Goal: Task Accomplishment & Management: Manage account settings

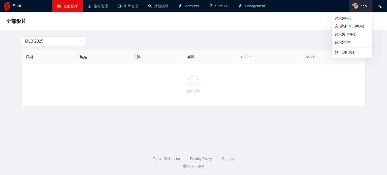
click at [354, 10] on span "77 VL" at bounding box center [360, 6] width 23 height 12
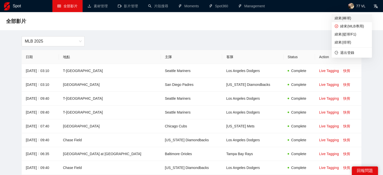
click at [351, 17] on span "緯來(棒球)" at bounding box center [351, 18] width 34 height 6
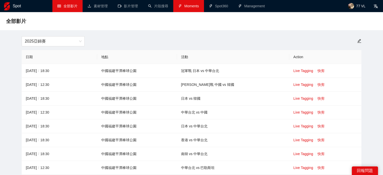
click at [194, 5] on link "Moments" at bounding box center [188, 6] width 21 height 4
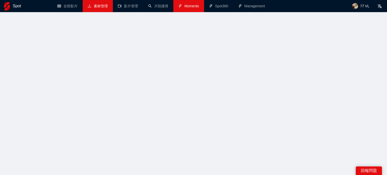
click at [99, 8] on link "素材管理" at bounding box center [98, 6] width 20 height 4
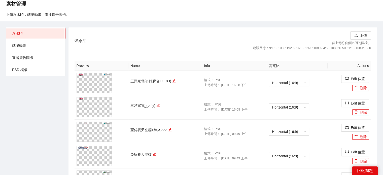
scroll to position [50, 0]
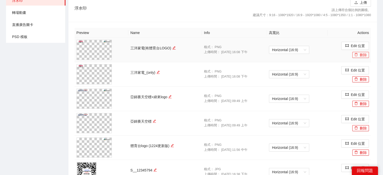
click at [360, 57] on button "刪除" at bounding box center [360, 55] width 17 height 6
click at [368, 38] on span "Yes" at bounding box center [370, 40] width 6 height 6
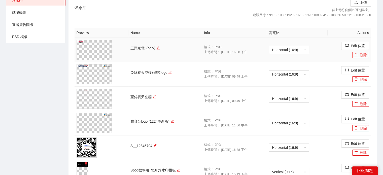
click at [357, 55] on icon "delete" at bounding box center [356, 55] width 4 height 4
click at [367, 41] on span "Yes" at bounding box center [370, 40] width 6 height 6
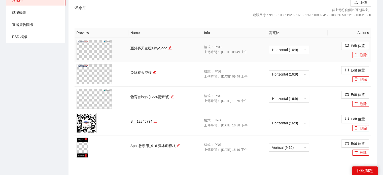
click at [354, 53] on icon "delete" at bounding box center [356, 55] width 4 height 4
click at [372, 40] on button "Yes" at bounding box center [370, 40] width 10 height 6
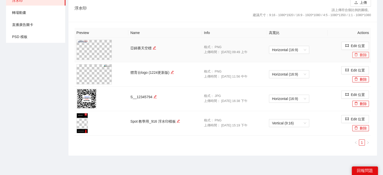
click at [364, 55] on button "刪除" at bounding box center [360, 55] width 17 height 6
click at [369, 39] on span "Yes" at bounding box center [370, 40] width 6 height 6
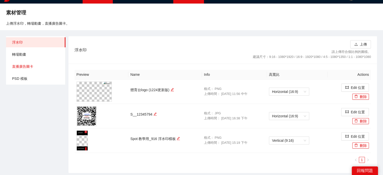
scroll to position [0, 0]
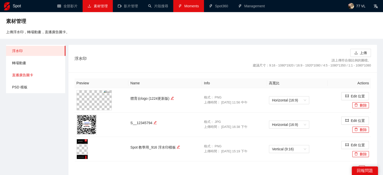
click at [33, 74] on span "直播廣告圖卡" at bounding box center [36, 75] width 49 height 10
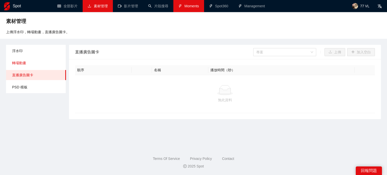
click at [31, 66] on span "轉場動畫" at bounding box center [37, 63] width 50 height 10
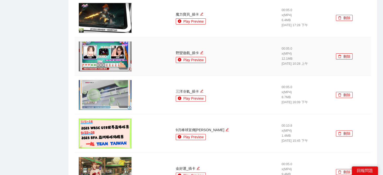
scroll to position [176, 0]
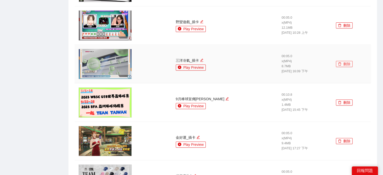
click at [341, 64] on button "刪除" at bounding box center [344, 64] width 17 height 6
click at [348, 51] on span "Yes" at bounding box center [351, 49] width 6 height 6
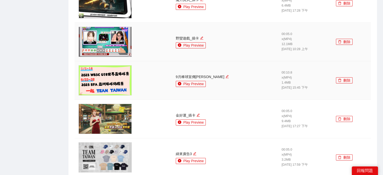
scroll to position [151, 0]
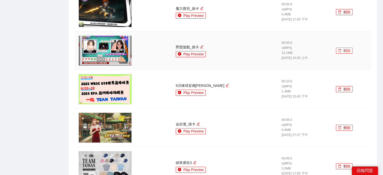
click at [347, 51] on button "刪除" at bounding box center [344, 51] width 17 height 6
click at [350, 38] on div "確定刪除? Cancel Yes" at bounding box center [342, 31] width 35 height 23
click at [351, 35] on span "Yes" at bounding box center [351, 36] width 6 height 6
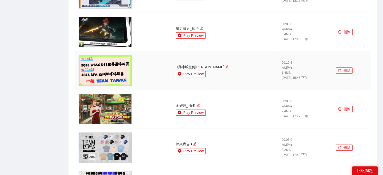
scroll to position [101, 0]
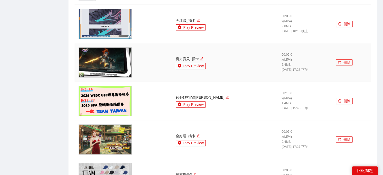
click at [344, 64] on button "刪除" at bounding box center [344, 62] width 17 height 6
click at [351, 47] on span "Yes" at bounding box center [351, 48] width 6 height 6
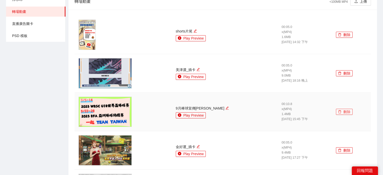
scroll to position [50, 0]
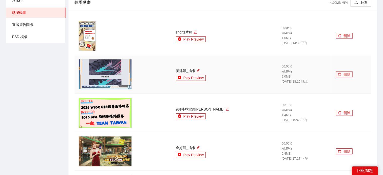
click at [340, 76] on button "刪除" at bounding box center [344, 74] width 17 height 6
click at [351, 59] on span "Yes" at bounding box center [351, 59] width 6 height 6
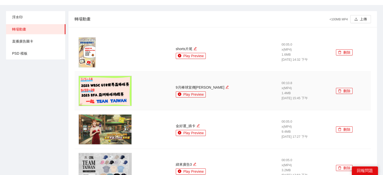
scroll to position [0, 0]
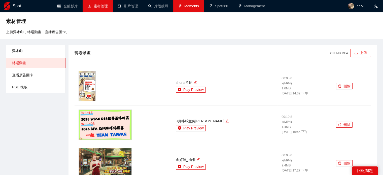
click at [353, 56] on button "上傳" at bounding box center [360, 53] width 21 height 8
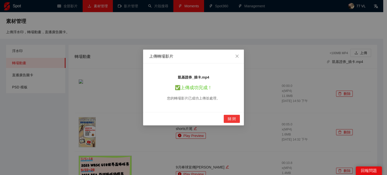
click at [230, 117] on span "關 閉" at bounding box center [231, 119] width 8 height 6
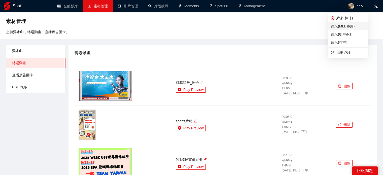
click at [347, 29] on li "緯來(MLB專用)" at bounding box center [348, 26] width 40 height 8
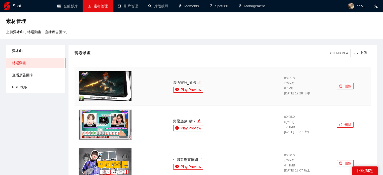
click at [345, 86] on button "刪除" at bounding box center [345, 86] width 17 height 6
click at [350, 72] on span "Yes" at bounding box center [352, 71] width 6 height 6
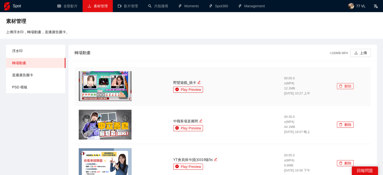
click at [343, 85] on button "刪除" at bounding box center [345, 86] width 17 height 6
click at [350, 71] on span "Yes" at bounding box center [352, 71] width 6 height 6
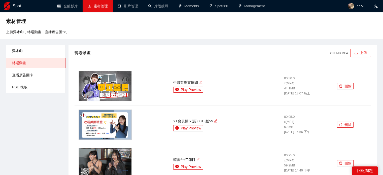
click at [356, 54] on icon "upload" at bounding box center [356, 53] width 4 height 4
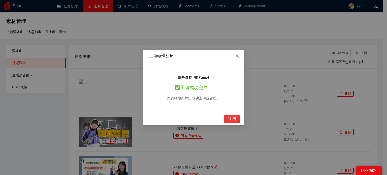
click at [231, 117] on span "關 閉" at bounding box center [231, 119] width 8 height 6
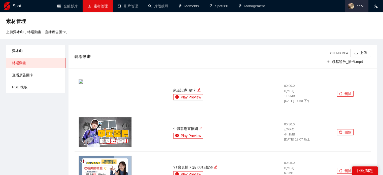
click at [353, 8] on img at bounding box center [351, 6] width 6 height 6
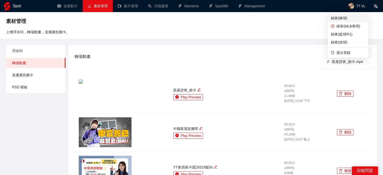
click at [352, 16] on span "緯來(棒球)" at bounding box center [348, 18] width 34 height 6
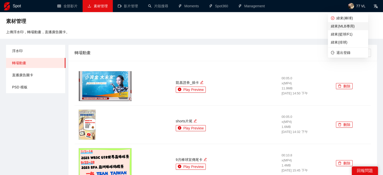
click at [345, 26] on span "緯來(MLB專用)" at bounding box center [348, 26] width 34 height 6
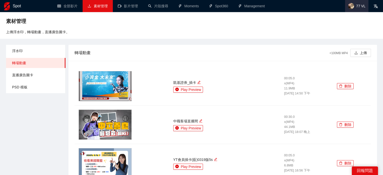
click at [353, 8] on img at bounding box center [351, 6] width 6 height 6
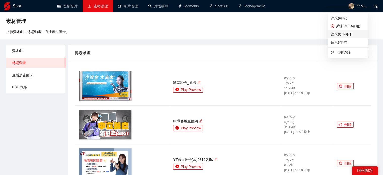
click at [340, 33] on span "緯來(籃球/F1)" at bounding box center [348, 34] width 34 height 6
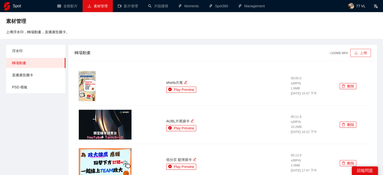
click at [359, 54] on button "上傳" at bounding box center [360, 53] width 21 height 8
click at [122, 121] on img at bounding box center [105, 124] width 53 height 30
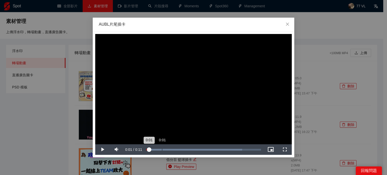
click at [161, 147] on div "Loaded : 83.59% 0:01 0:01" at bounding box center [204, 149] width 120 height 11
click at [287, 27] on span "Close" at bounding box center [287, 25] width 14 height 14
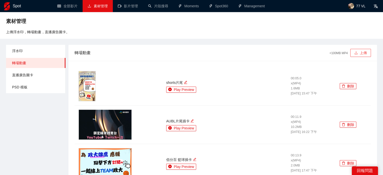
click at [363, 53] on button "上傳" at bounding box center [360, 53] width 21 height 8
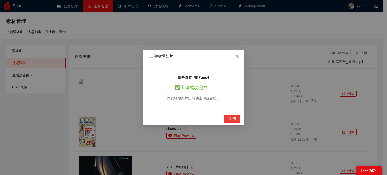
click at [230, 118] on span "關 閉" at bounding box center [231, 119] width 8 height 6
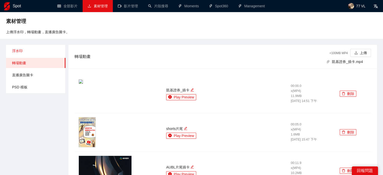
click at [27, 51] on span "浮水印" at bounding box center [36, 51] width 49 height 10
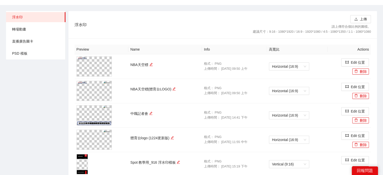
scroll to position [25, 0]
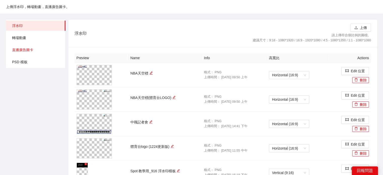
click at [26, 48] on span "直播廣告圖卡" at bounding box center [36, 50] width 49 height 10
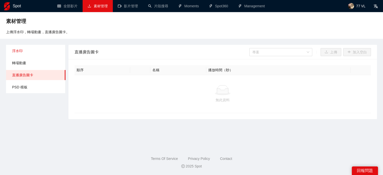
scroll to position [0, 0]
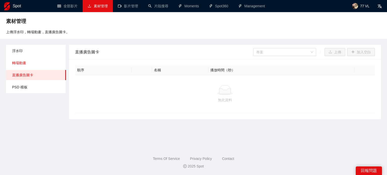
click at [28, 61] on span "轉場動畫" at bounding box center [37, 63] width 50 height 10
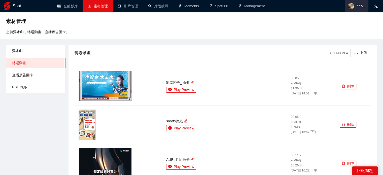
click at [365, 6] on span "77 VL" at bounding box center [360, 6] width 9 height 0
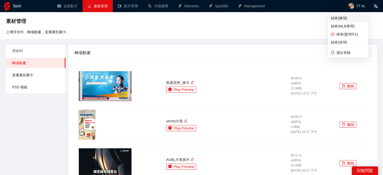
click at [351, 17] on span "緯來(棒球)" at bounding box center [348, 18] width 34 height 6
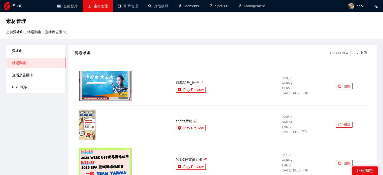
click at [30, 56] on ul "浮水印 轉場動畫 直播廣告圖卡 PSD 模板" at bounding box center [35, 69] width 59 height 48
click at [32, 51] on span "浮水印" at bounding box center [36, 51] width 49 height 10
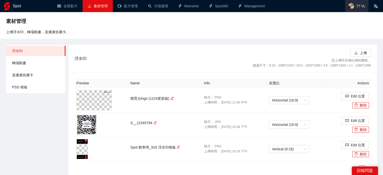
click at [356, 9] on span "77 VL" at bounding box center [356, 6] width 23 height 12
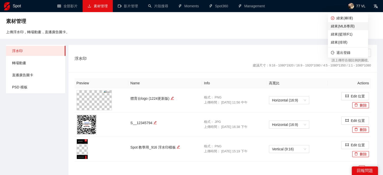
click at [347, 25] on span "緯來(MLB專用)" at bounding box center [348, 26] width 34 height 6
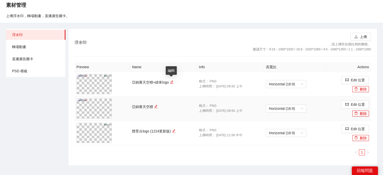
scroll to position [25, 0]
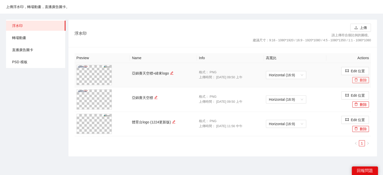
click at [354, 79] on icon "delete" at bounding box center [356, 80] width 4 height 4
click at [365, 66] on button "Yes" at bounding box center [370, 65] width 10 height 6
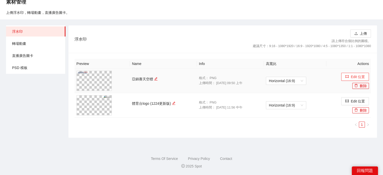
scroll to position [19, 0]
click at [359, 86] on button "刪除" at bounding box center [360, 86] width 17 height 6
click at [367, 70] on span "Yes" at bounding box center [370, 71] width 6 height 6
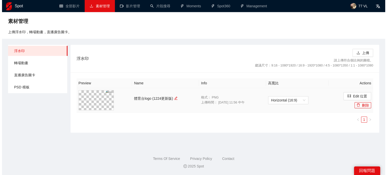
scroll to position [0, 0]
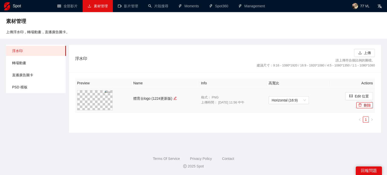
click at [215, 46] on div "浮水印 上傳 請上傳符合個比例的圖檔。 建議尺寸：9:16 - 1080*1920 / 16:9 - 1920*1080 / 4:5 - 1080*1350 …" at bounding box center [224, 58] width 299 height 27
click at [357, 4] on img at bounding box center [355, 6] width 6 height 6
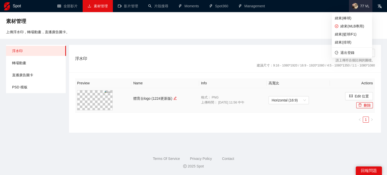
click at [357, 4] on img at bounding box center [355, 6] width 6 height 6
click at [292, 20] on div "素材管理" at bounding box center [193, 21] width 374 height 10
